Goal: Find specific page/section: Find specific page/section

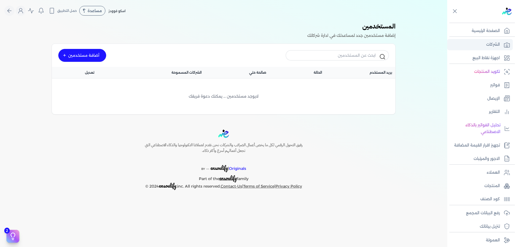
click at [482, 50] on link "الشركات" at bounding box center [480, 44] width 66 height 11
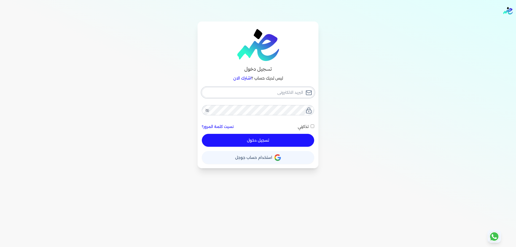
type input "[PERSON_NAME][EMAIL_ADDRESS][DOMAIN_NAME]"
click at [291, 138] on button "تسجيل دخول" at bounding box center [258, 140] width 112 height 13
checkbox input "false"
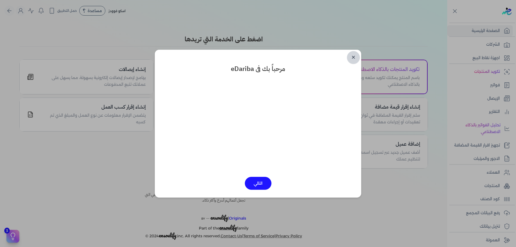
click at [354, 63] on link "✕" at bounding box center [353, 57] width 13 height 13
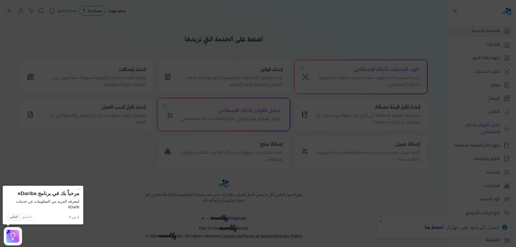
click at [499, 46] on icon at bounding box center [258, 123] width 516 height 247
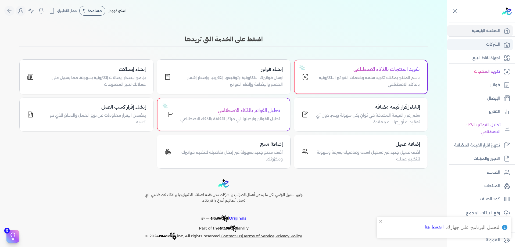
click at [499, 42] on p "الشركات" at bounding box center [493, 44] width 14 height 7
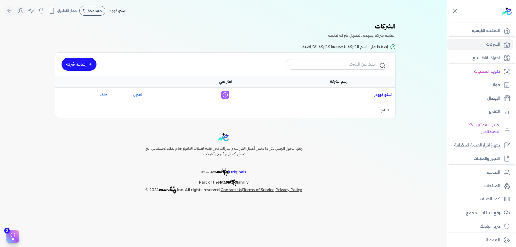
click at [380, 95] on span "اسم الشركة : اسكو فوودز" at bounding box center [384, 94] width 18 height 5
click at [502, 172] on link "العملاء" at bounding box center [480, 172] width 66 height 11
click at [500, 183] on p "المنتجات" at bounding box center [493, 186] width 16 height 7
